Goal: Navigation & Orientation: Understand site structure

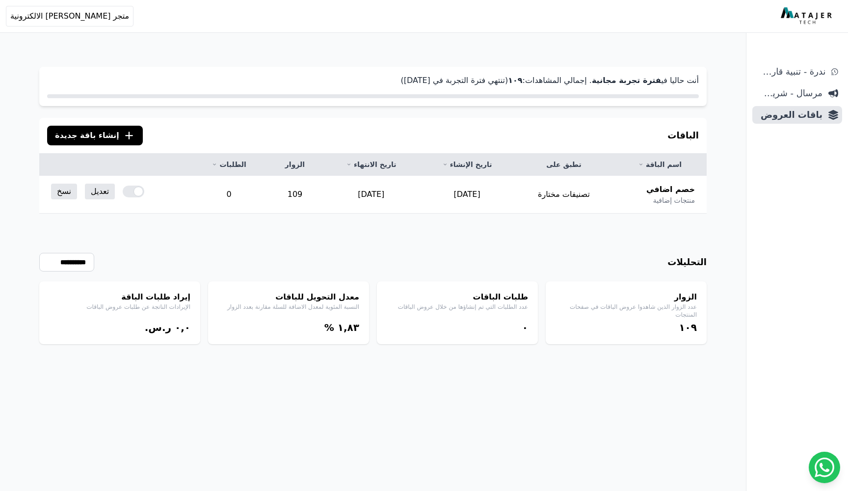
scroll to position [0, 0]
click at [101, 192] on link "تعديل" at bounding box center [100, 192] width 30 height 16
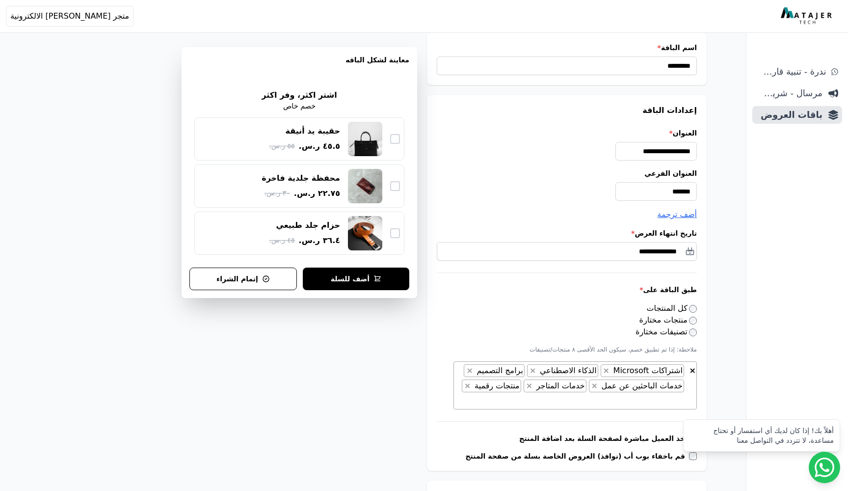
scroll to position [51, 0]
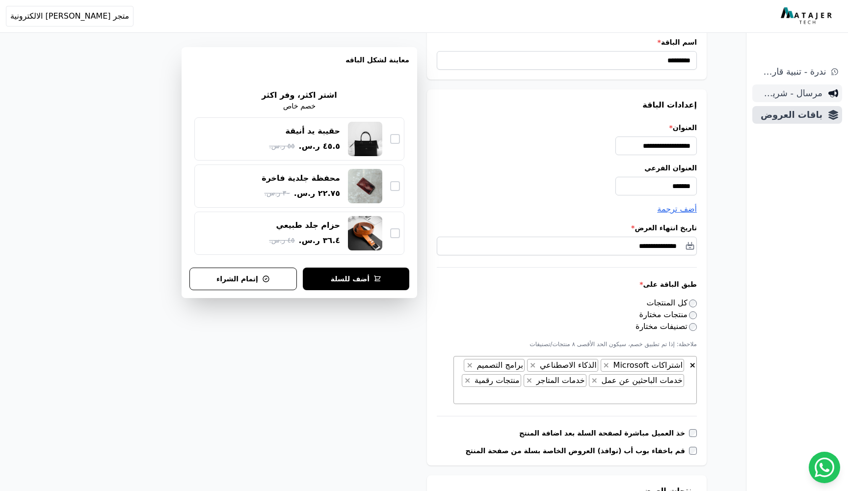
click at [796, 92] on span "مرسال - شريط دعاية" at bounding box center [789, 93] width 66 height 14
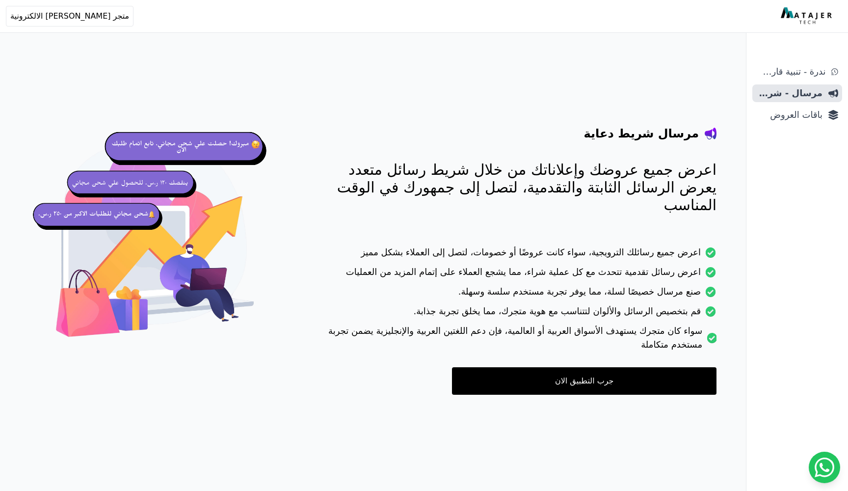
scroll to position [0, 0]
click at [619, 174] on p "اعرض جميع عروضك وإعلاناتك من خلال شريط رسائل متعدد يعرض الرسائل الثابتة والتقدم…" at bounding box center [518, 187] width 397 height 53
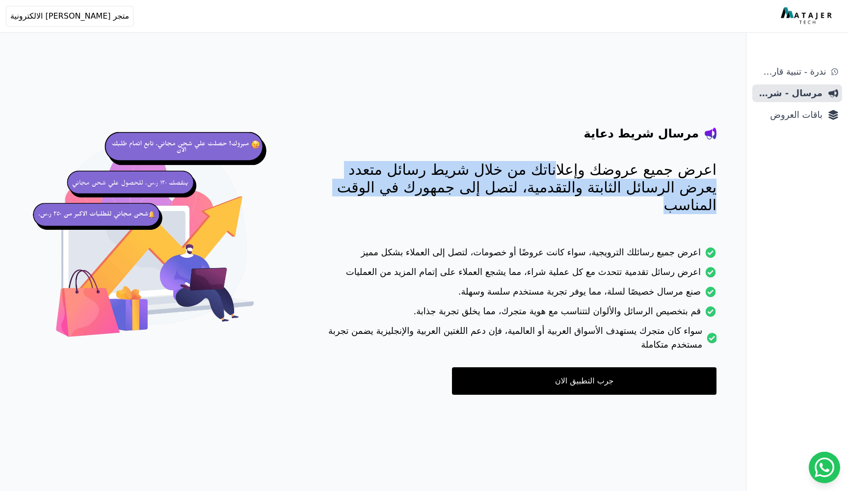
click at [619, 174] on p "اعرض جميع عروضك وإعلاناتك من خلال شريط رسائل متعدد يعرض الرسائل الثابتة والتقدم…" at bounding box center [518, 187] width 397 height 53
click at [795, 74] on span "ندرة - تنبية قارب علي النفاذ" at bounding box center [790, 72] width 69 height 14
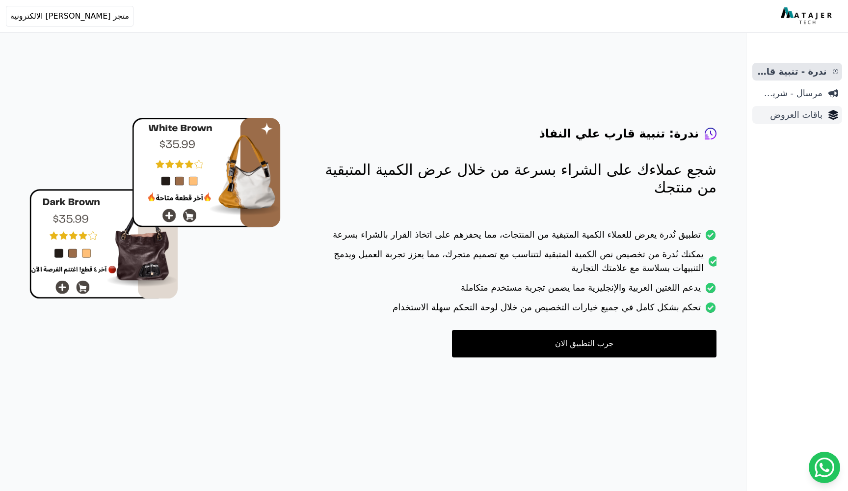
click at [792, 118] on span "باقات العروض" at bounding box center [789, 115] width 66 height 14
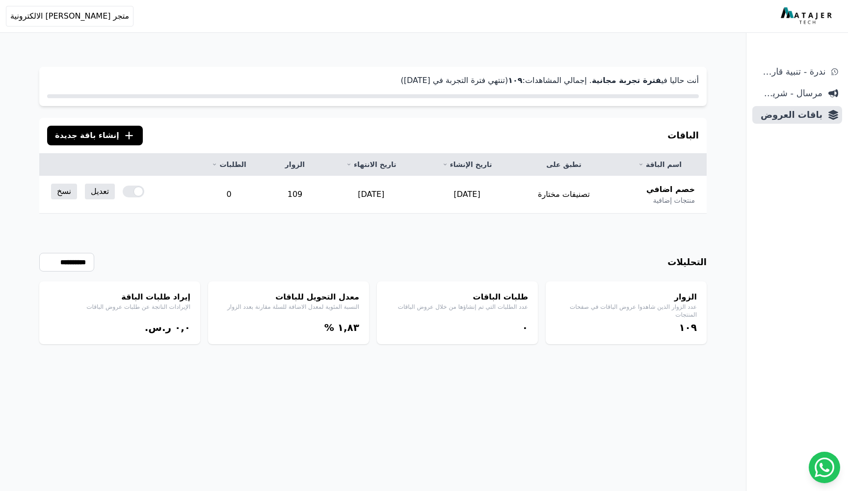
scroll to position [0, 0]
click at [330, 310] on p "النسبة المئوية لمعدل الاضافة للسلة مقارنة بعدد الزوار" at bounding box center [288, 307] width 141 height 8
click at [323, 295] on h4 "معدل التحويل للباقات" at bounding box center [288, 297] width 141 height 12
click at [340, 327] on div "١,٨۳ %" at bounding box center [288, 327] width 141 height 14
click at [337, 301] on h4 "معدل التحويل للباقات" at bounding box center [288, 297] width 141 height 12
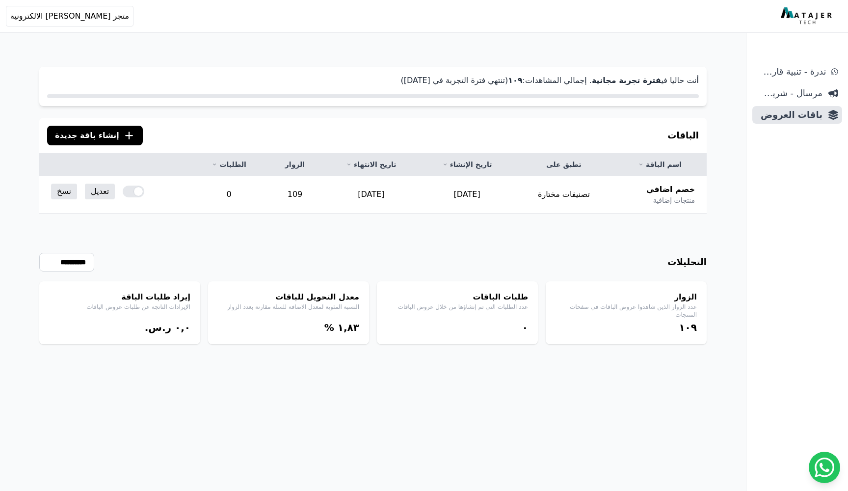
click at [336, 295] on h4 "معدل التحويل للباقات" at bounding box center [288, 297] width 141 height 12
click at [505, 309] on p "عدد الطلبات التي تم إنشاؤها من خلال عروض الباقات" at bounding box center [457, 307] width 141 height 8
click at [504, 300] on h4 "طلبات الباقات" at bounding box center [457, 297] width 141 height 12
click at [631, 308] on p "عدد الزوار الذين شاهدوا عروض الباقات في صفحات المنتجات" at bounding box center [626, 311] width 141 height 16
